Goal: Navigation & Orientation: Find specific page/section

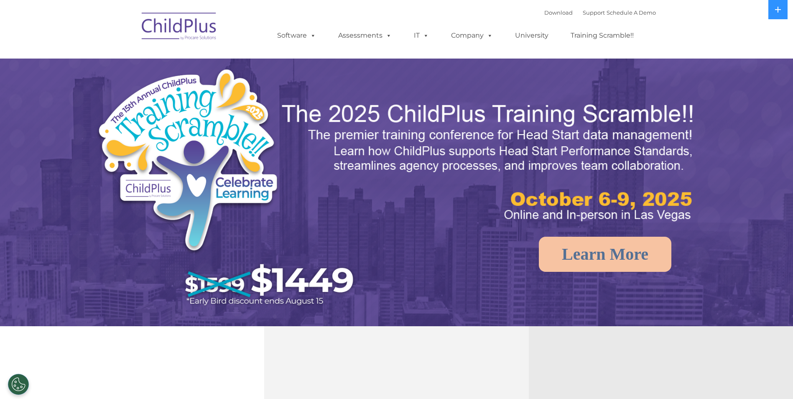
select select "MEDIUM"
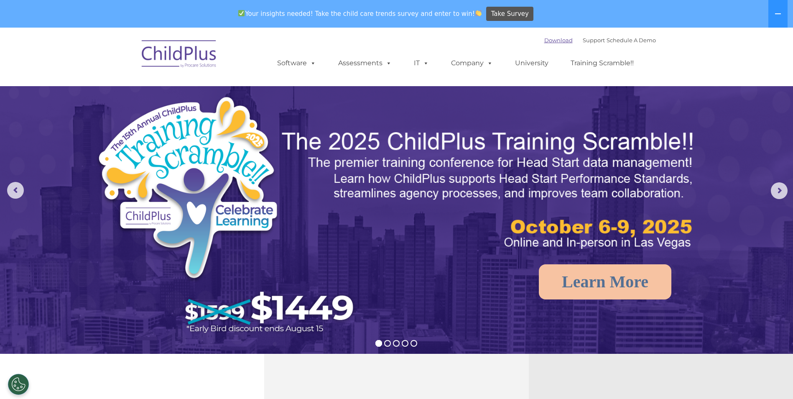
click at [547, 41] on link "Download" at bounding box center [558, 40] width 28 height 7
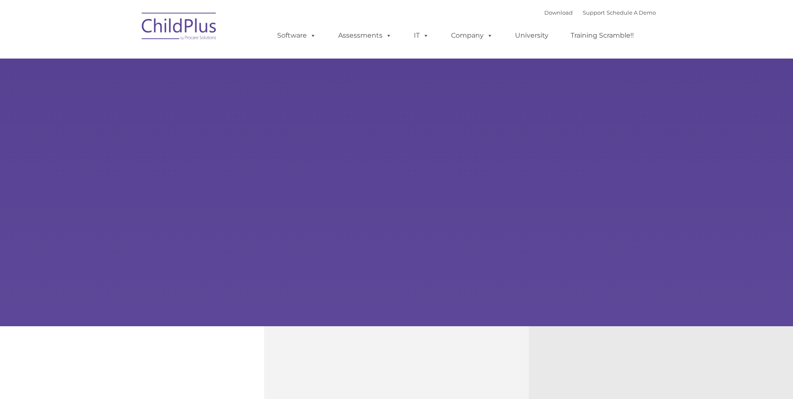
type input ""
select select "MEDIUM"
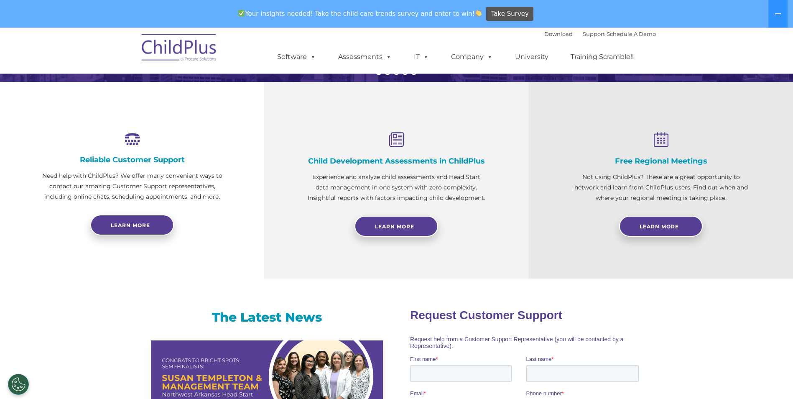
scroll to position [273, 0]
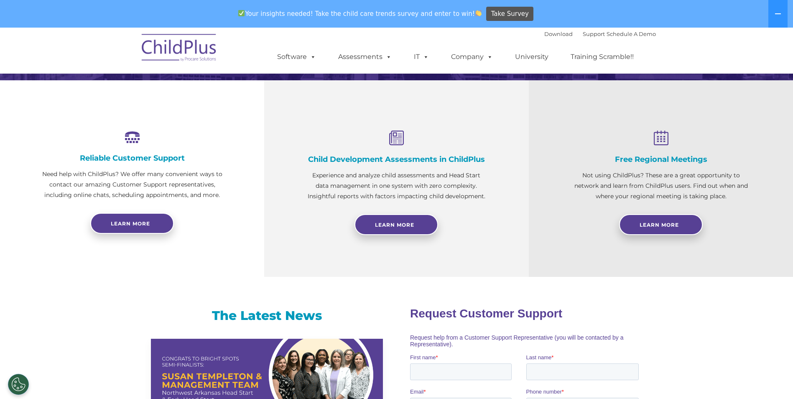
click at [207, 57] on img at bounding box center [180, 49] width 84 height 42
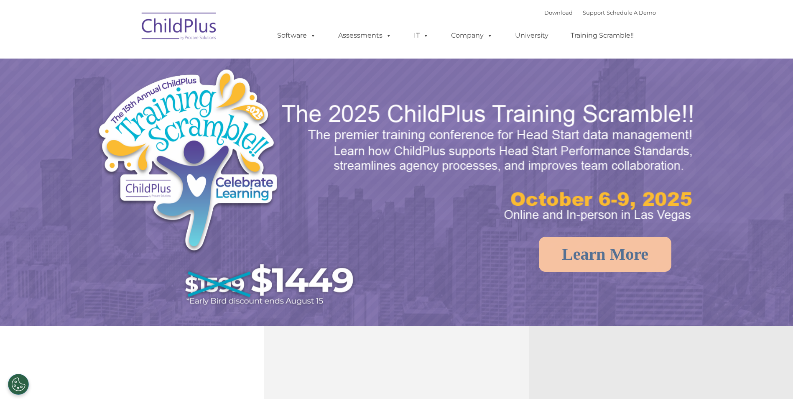
select select "MEDIUM"
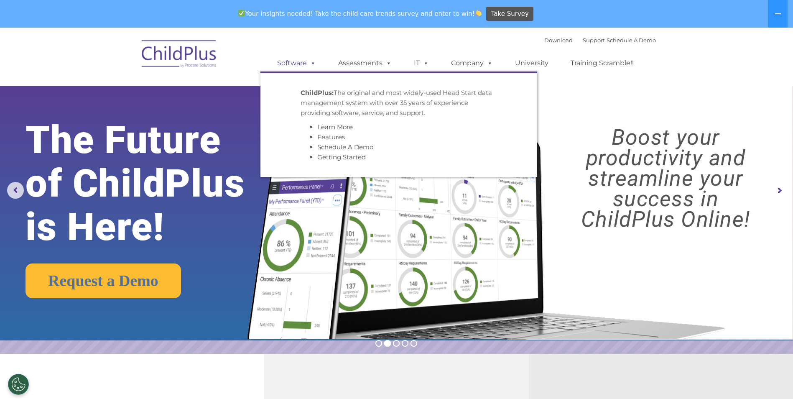
click at [288, 60] on link "Software" at bounding box center [297, 63] width 56 height 17
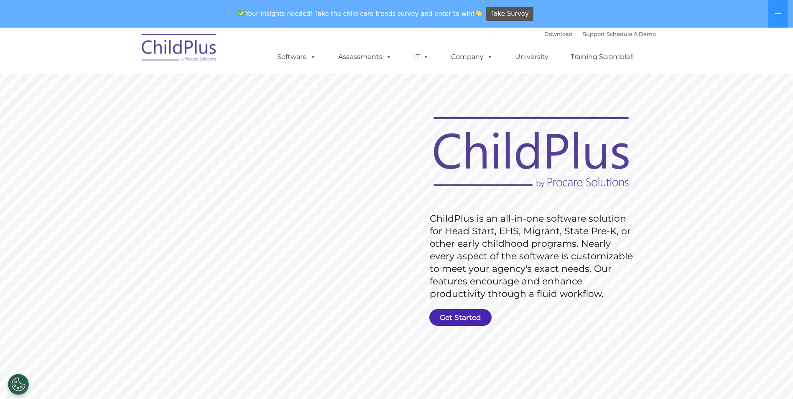
click at [468, 318] on link "Get Started" at bounding box center [460, 317] width 62 height 17
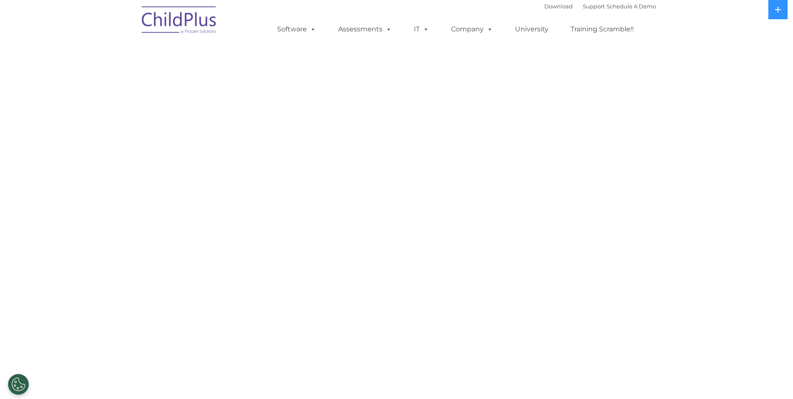
select select "MEDIUM"
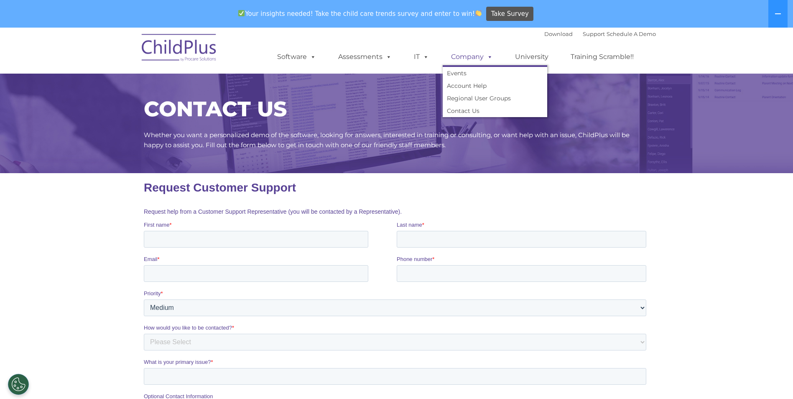
click at [465, 58] on link "Company" at bounding box center [472, 56] width 59 height 17
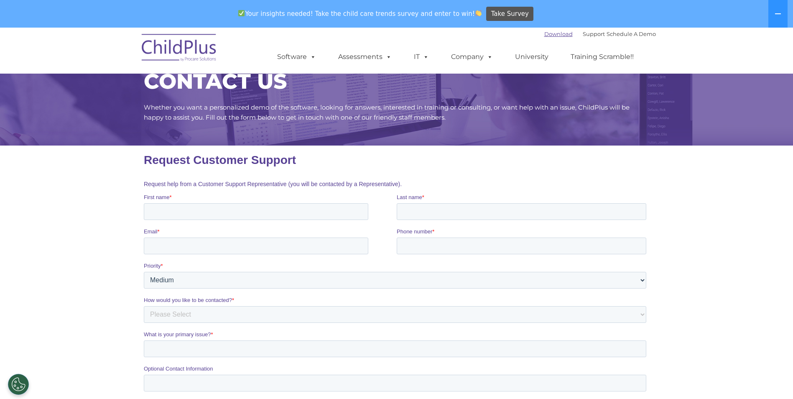
click at [552, 33] on link "Download" at bounding box center [558, 34] width 28 height 7
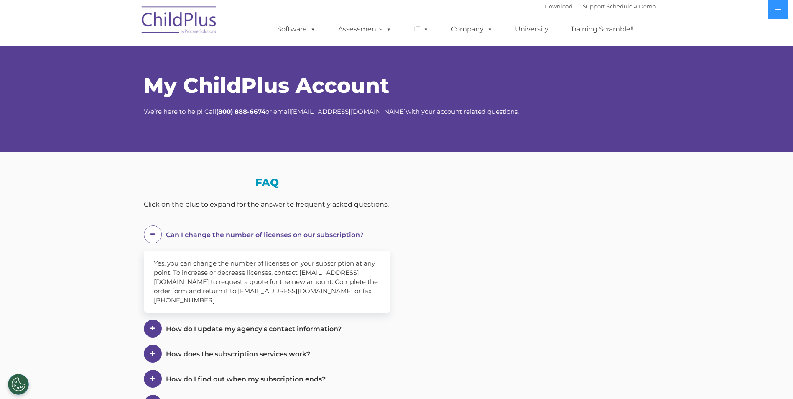
select select "MEDIUM"
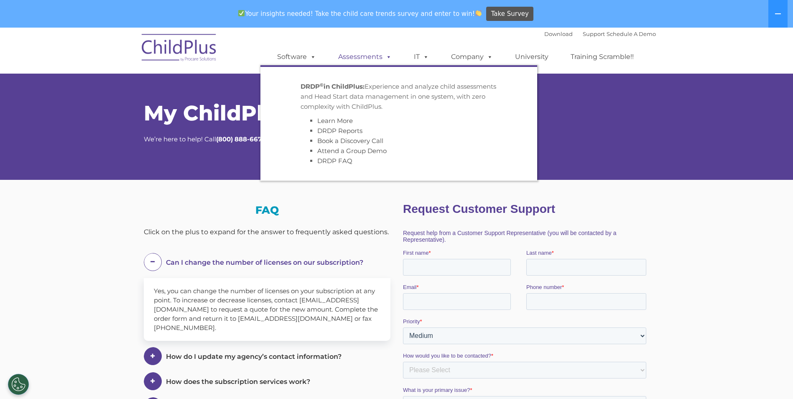
click at [359, 57] on link "Assessments" at bounding box center [365, 56] width 70 height 17
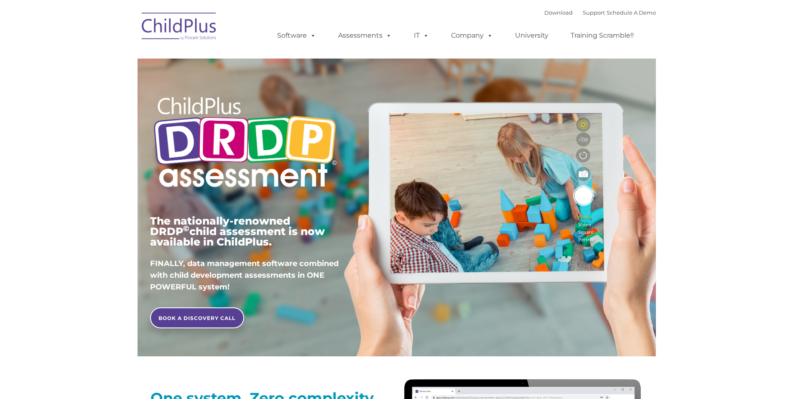
type input ""
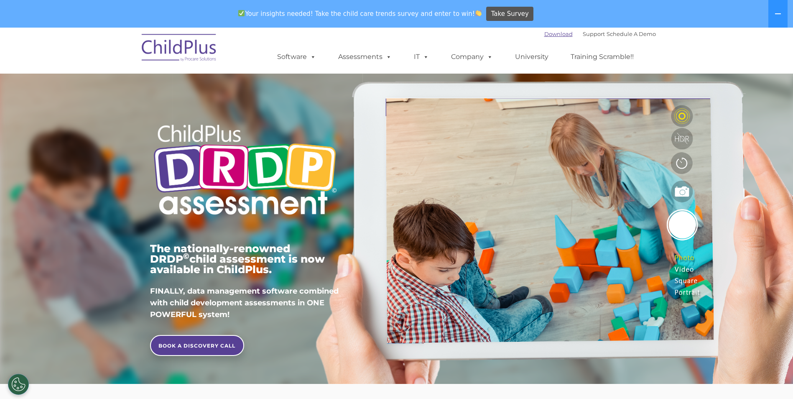
click at [545, 34] on link "Download" at bounding box center [558, 34] width 28 height 7
